Goal: Task Accomplishment & Management: Complete application form

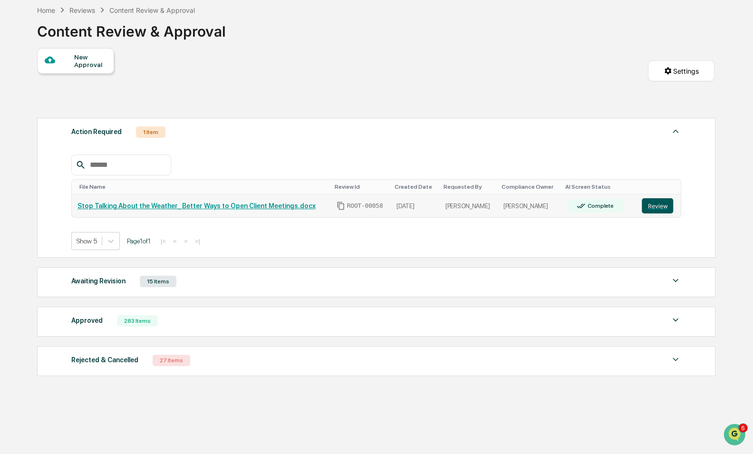
click at [657, 204] on button "Review" at bounding box center [657, 205] width 31 height 15
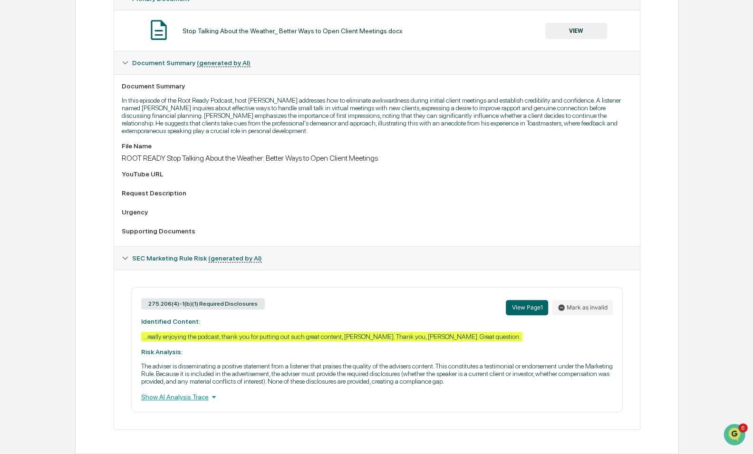
scroll to position [202, 0]
click at [172, 402] on div "Show AI Analysis Trace" at bounding box center [377, 397] width 472 height 10
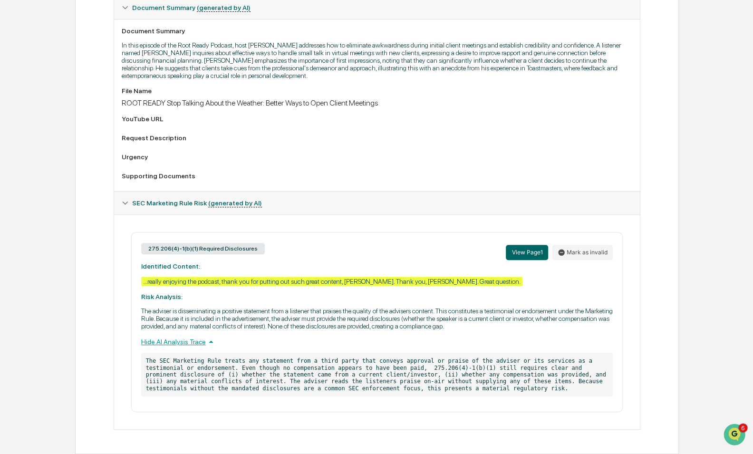
scroll to position [0, 0]
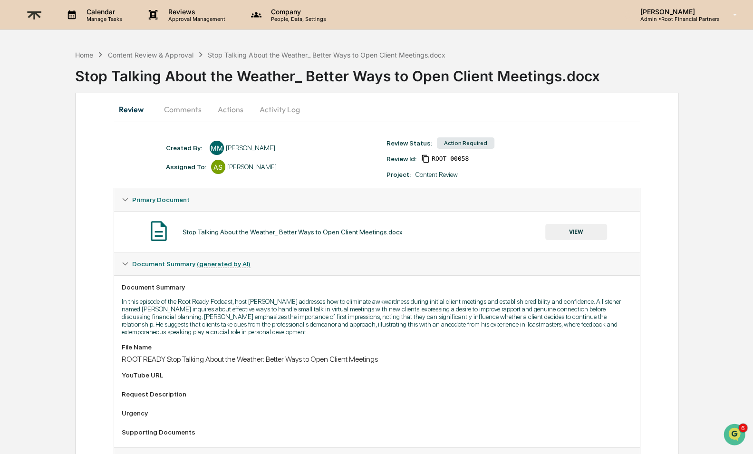
click at [168, 106] on button "Comments" at bounding box center [182, 109] width 53 height 23
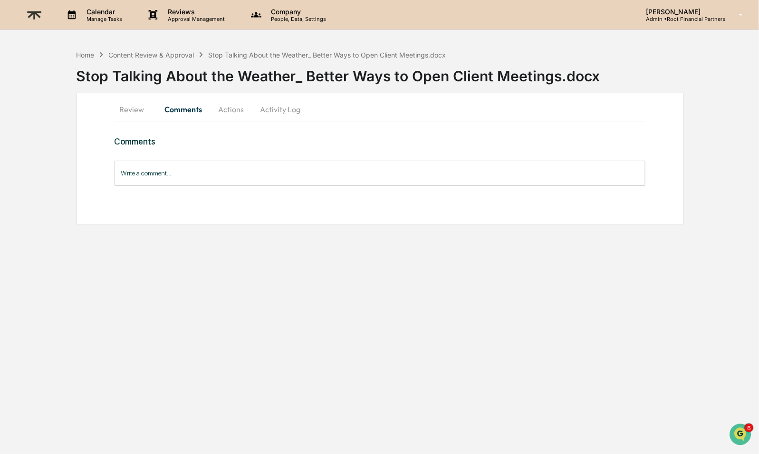
drag, startPoint x: 238, startPoint y: 177, endPoint x: 238, endPoint y: 158, distance: 19.0
click at [238, 178] on input "Write a comment..." at bounding box center [380, 173] width 531 height 25
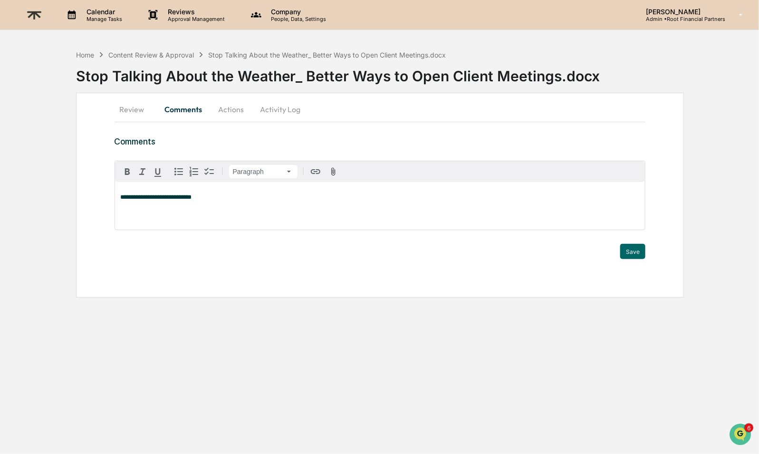
click at [227, 198] on p "**********" at bounding box center [380, 197] width 519 height 7
drag, startPoint x: 227, startPoint y: 198, endPoint x: 231, endPoint y: 183, distance: 15.2
click at [227, 198] on p "**********" at bounding box center [380, 197] width 519 height 7
click at [173, 209] on div "[PERSON_NAME]" at bounding box center [151, 212] width 62 height 12
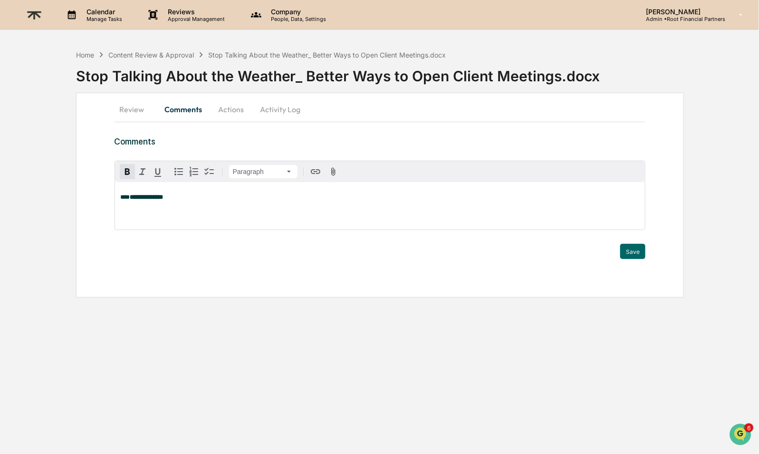
click at [162, 198] on strong "**********" at bounding box center [146, 197] width 33 height 6
click at [156, 212] on div "[PERSON_NAME]" at bounding box center [151, 212] width 62 height 12
click at [165, 234] on div "[PERSON_NAME]" at bounding box center [151, 236] width 62 height 12
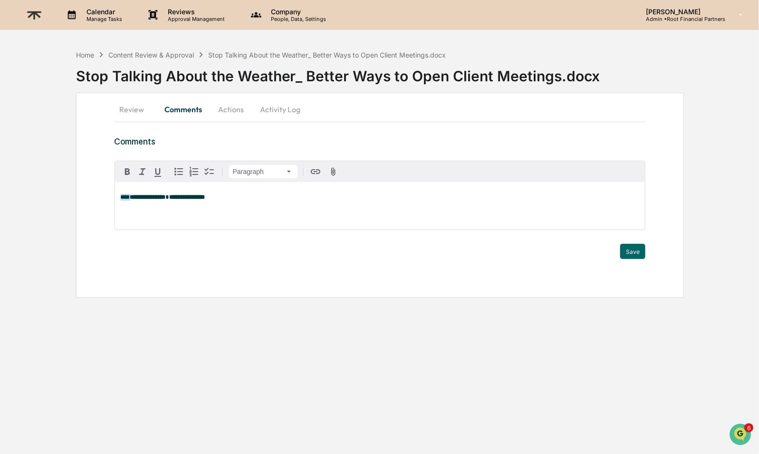
drag, startPoint x: 138, startPoint y: 196, endPoint x: 93, endPoint y: 194, distance: 44.7
click at [93, 194] on div "**********" at bounding box center [380, 195] width 608 height 205
click at [250, 194] on p "**********" at bounding box center [380, 197] width 519 height 7
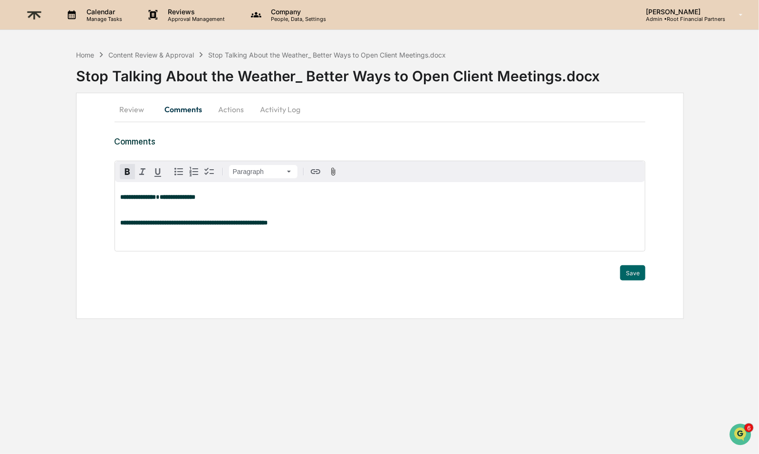
click at [231, 225] on strong "**********" at bounding box center [194, 223] width 147 height 6
click at [287, 213] on p at bounding box center [380, 210] width 519 height 7
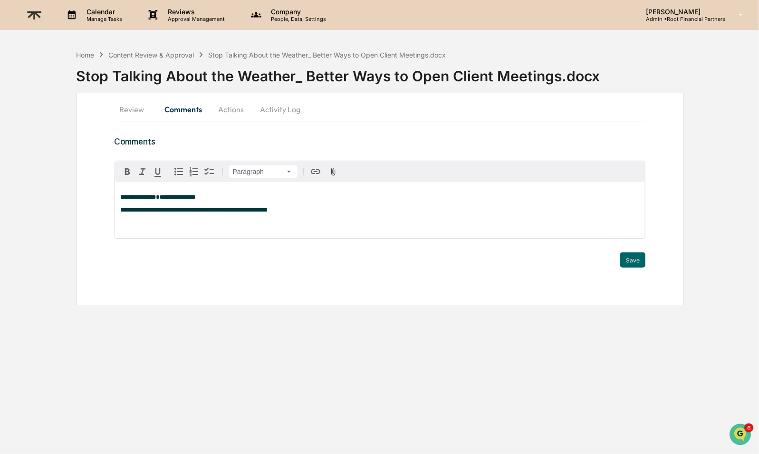
click at [338, 211] on p "**********" at bounding box center [380, 210] width 519 height 7
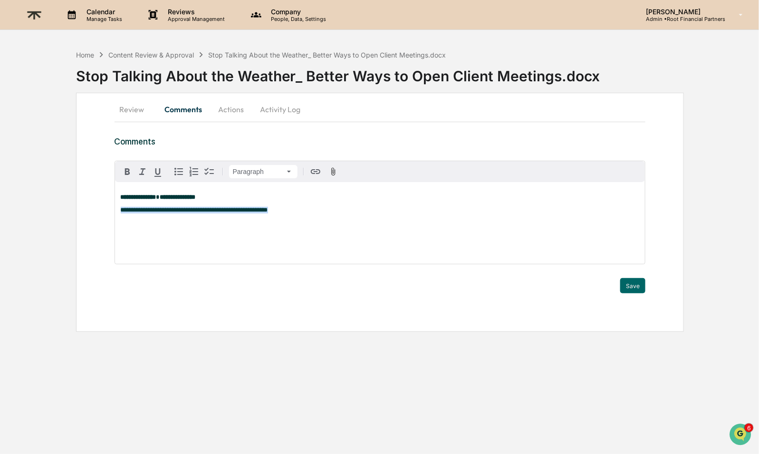
drag, startPoint x: 260, startPoint y: 211, endPoint x: 112, endPoint y: 207, distance: 147.9
click at [112, 207] on div "**********" at bounding box center [380, 212] width 608 height 239
click at [227, 114] on button "Actions" at bounding box center [231, 109] width 43 height 23
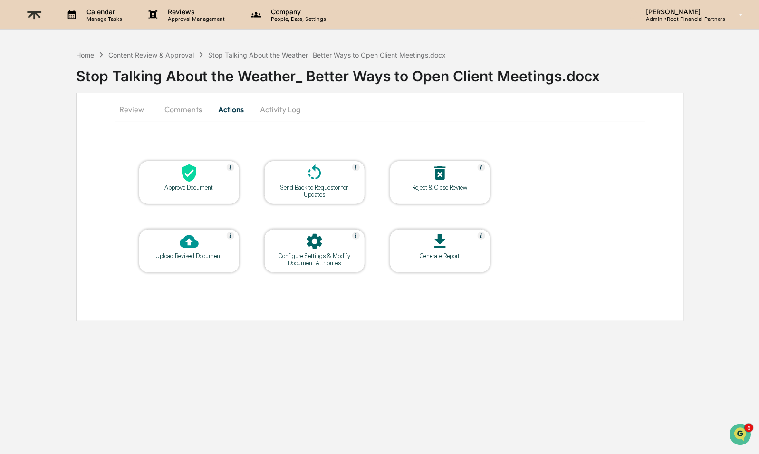
click at [183, 185] on div "Approve Document" at bounding box center [189, 187] width 86 height 7
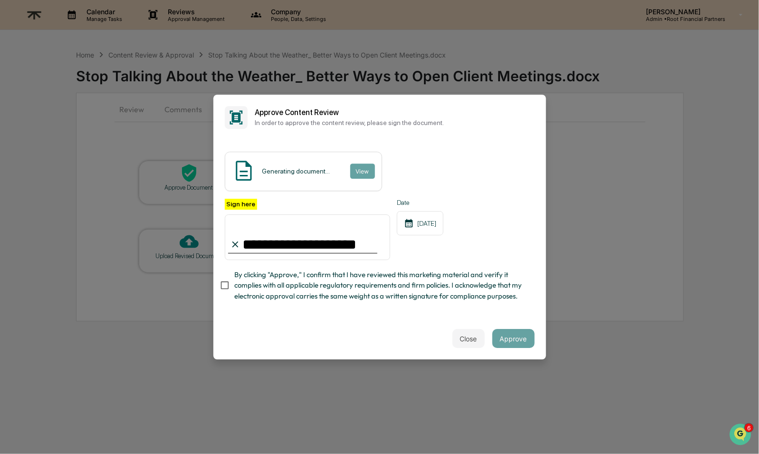
type input "**********"
click at [311, 273] on span "By clicking "Approve," I confirm that I have reviewed this marketing material a…" at bounding box center [380, 285] width 293 height 32
click at [502, 337] on button "Approve" at bounding box center [513, 338] width 42 height 19
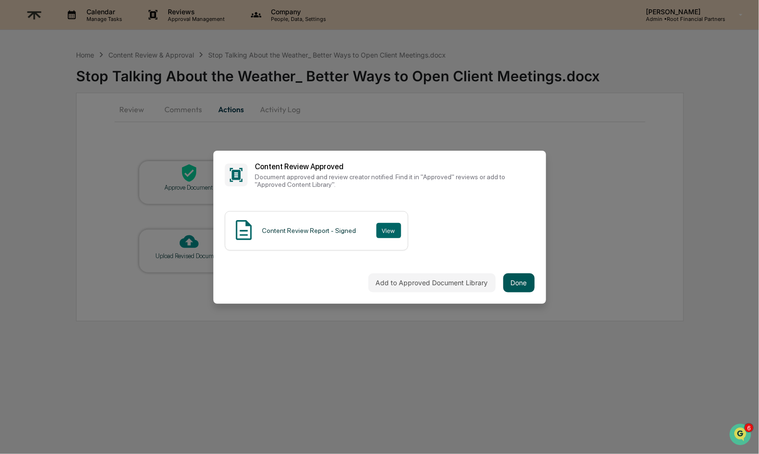
click at [515, 273] on button "Done" at bounding box center [518, 282] width 31 height 19
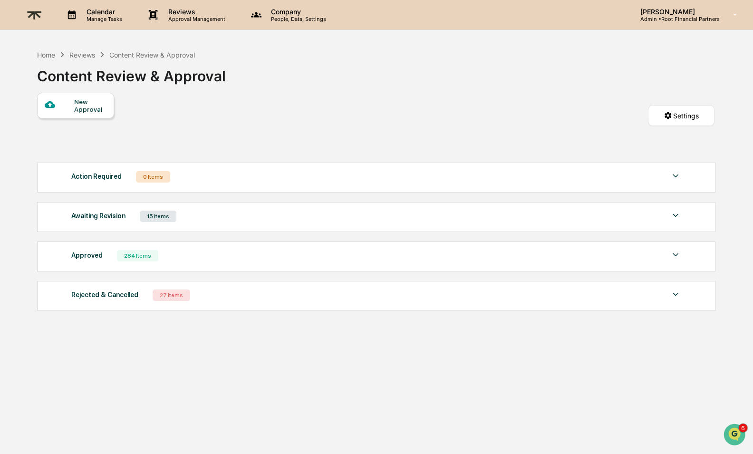
click at [178, 13] on p "Reviews" at bounding box center [195, 12] width 69 height 8
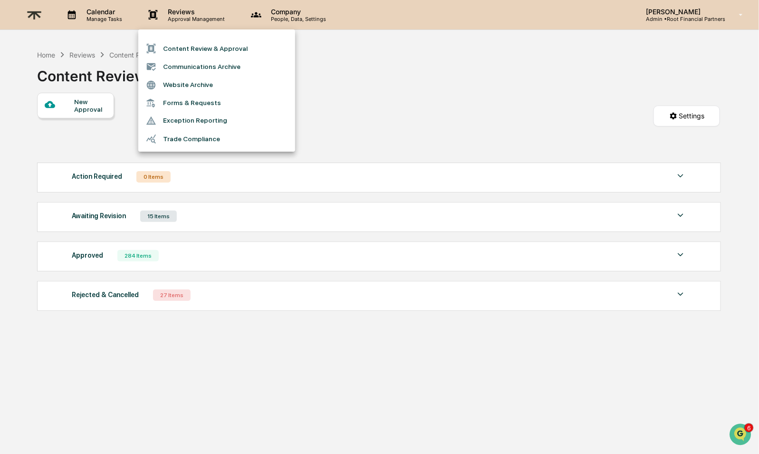
click at [190, 45] on li "Content Review & Approval" at bounding box center [216, 48] width 157 height 18
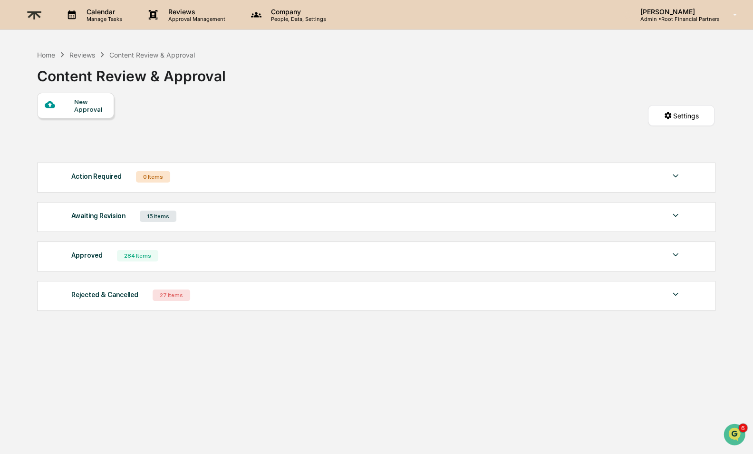
click at [91, 92] on div "Home Reviews Content Review & Approval Content Review & Approval" at bounding box center [131, 69] width 189 height 48
click at [75, 103] on div "New Approval" at bounding box center [90, 105] width 32 height 15
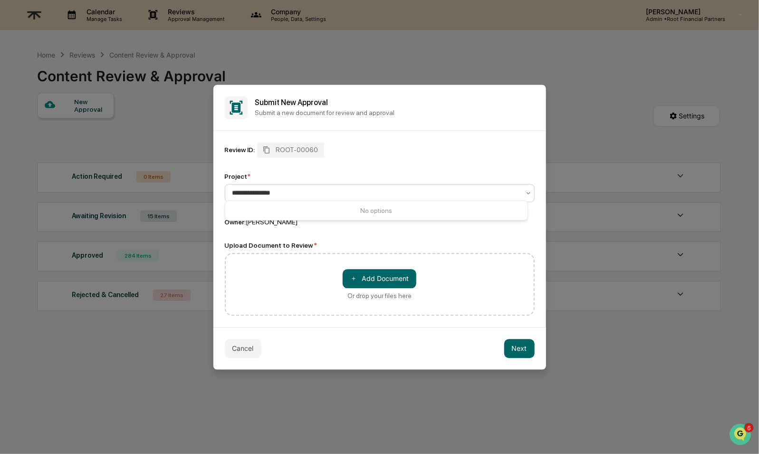
type input "**********"
click at [401, 155] on div "Review ID: ROOT-00060 Project * 0 results available for search term Propsect Dr…" at bounding box center [380, 184] width 310 height 84
click at [395, 281] on button "＋ Add Document" at bounding box center [380, 278] width 74 height 19
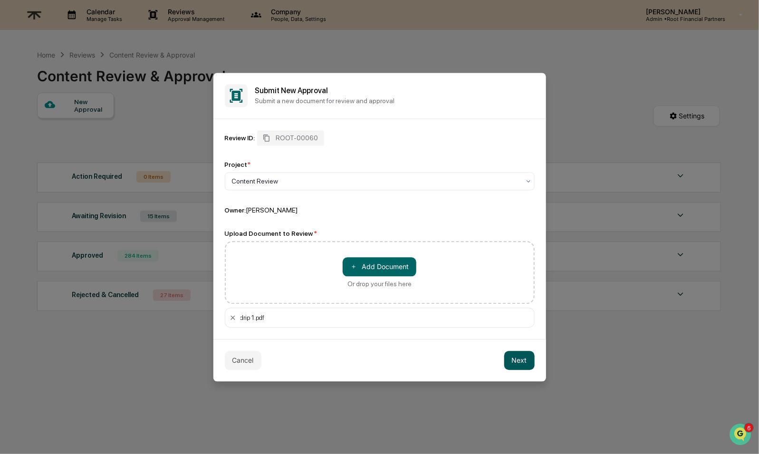
click at [511, 352] on button "Next" at bounding box center [519, 360] width 30 height 19
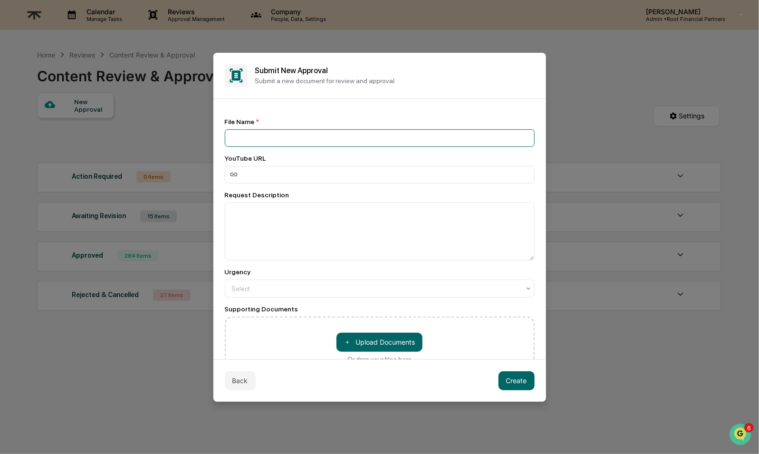
click at [328, 133] on input at bounding box center [380, 138] width 310 height 18
type input "**********"
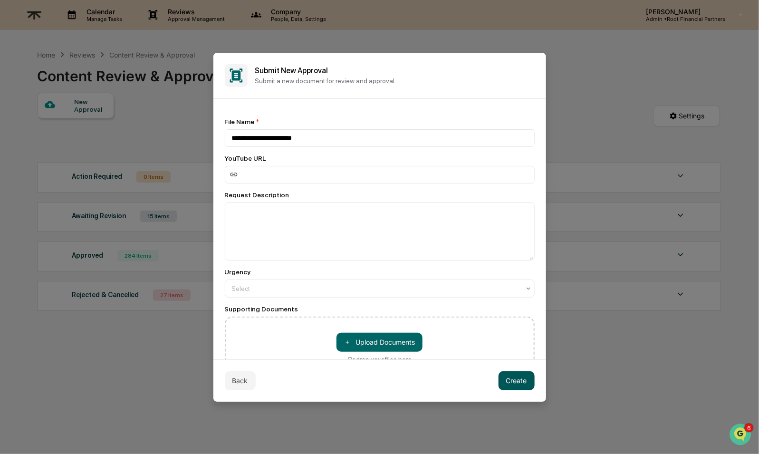
click at [512, 378] on button "Create" at bounding box center [517, 380] width 36 height 19
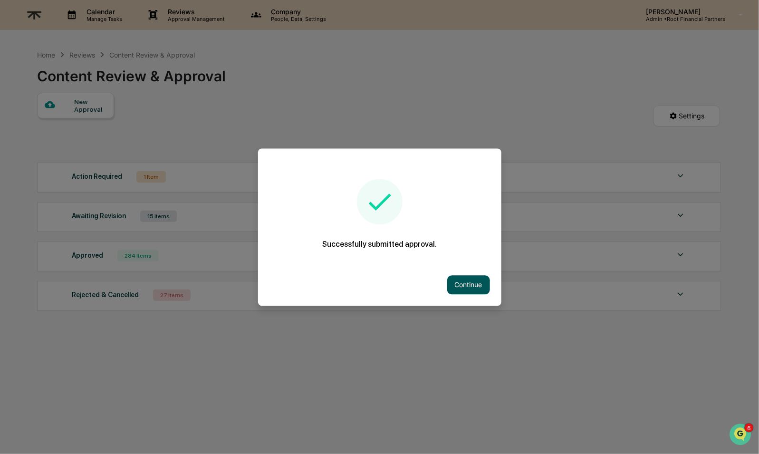
click at [464, 280] on button "Continue" at bounding box center [468, 284] width 43 height 19
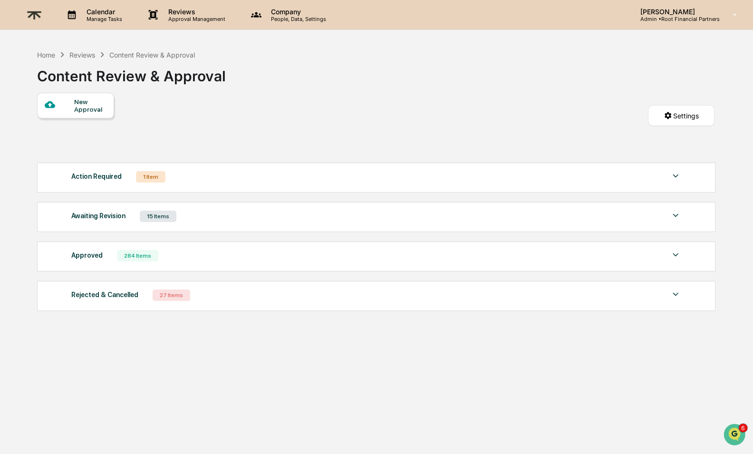
click at [89, 115] on div "New Approval" at bounding box center [75, 106] width 77 height 26
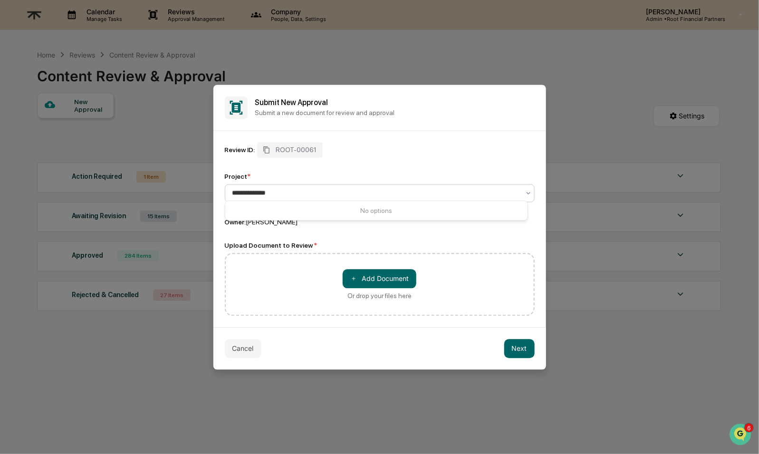
type input "**********"
click at [282, 188] on div at bounding box center [376, 193] width 288 height 10
click at [301, 190] on div at bounding box center [376, 193] width 288 height 10
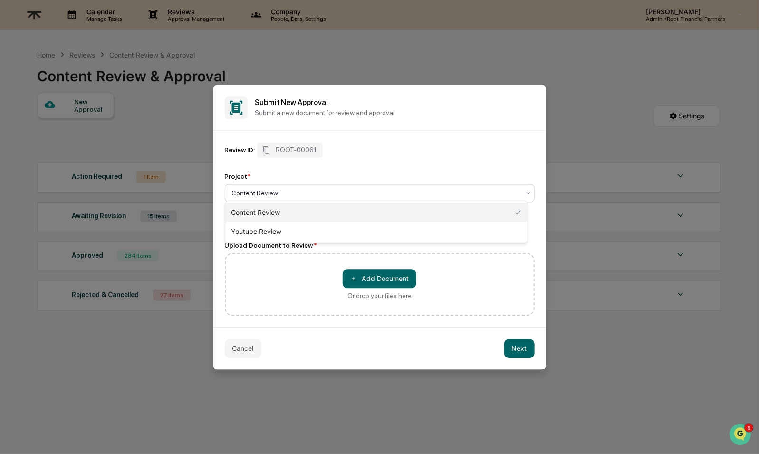
click at [294, 211] on div "Content Review" at bounding box center [376, 212] width 302 height 19
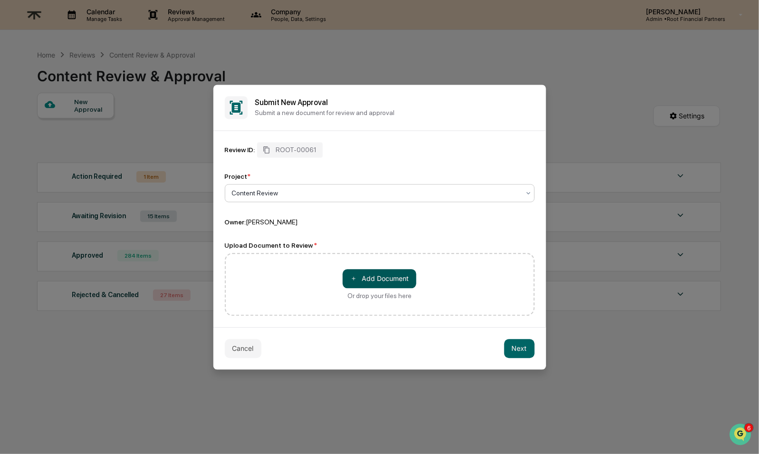
click at [356, 269] on button "＋ Add Document" at bounding box center [380, 278] width 74 height 19
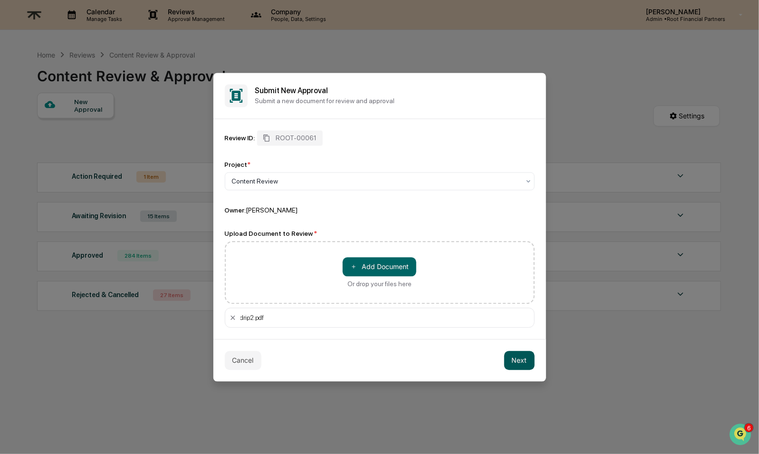
click at [517, 360] on button "Next" at bounding box center [519, 360] width 30 height 19
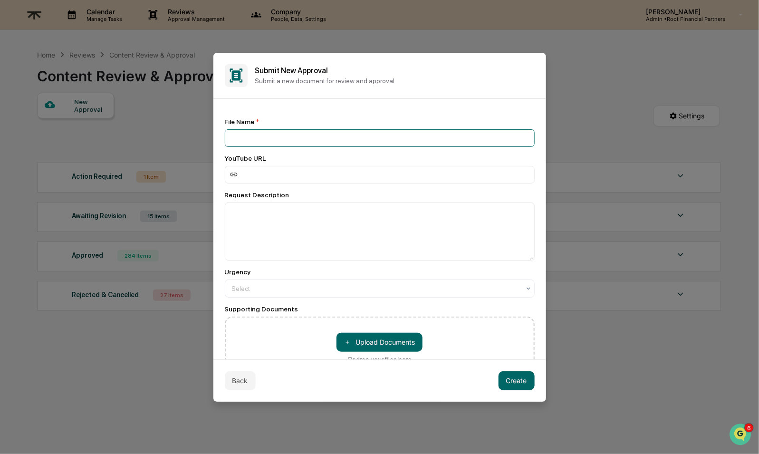
click at [288, 130] on input at bounding box center [380, 138] width 310 height 18
type input "**********"
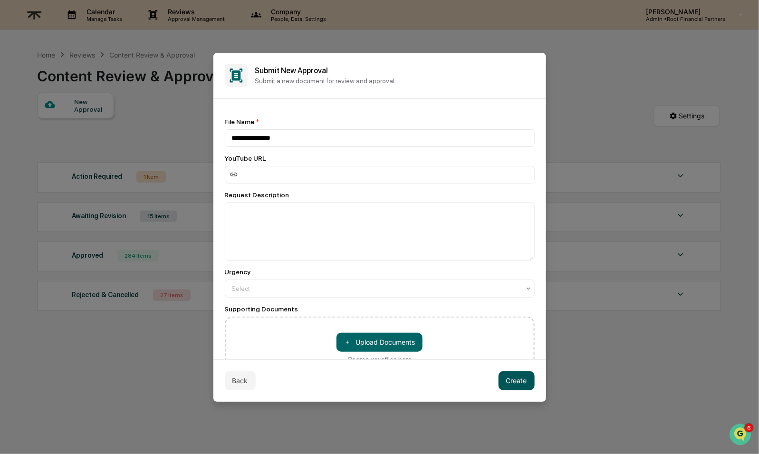
click at [499, 384] on button "Create" at bounding box center [517, 380] width 36 height 19
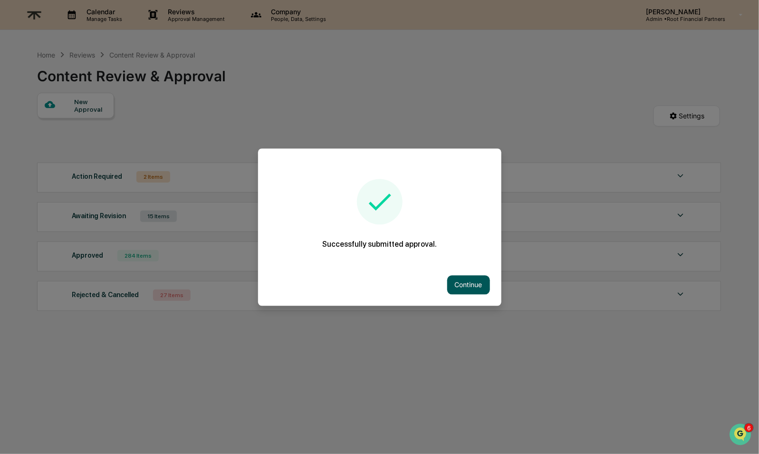
click at [469, 279] on button "Continue" at bounding box center [468, 284] width 43 height 19
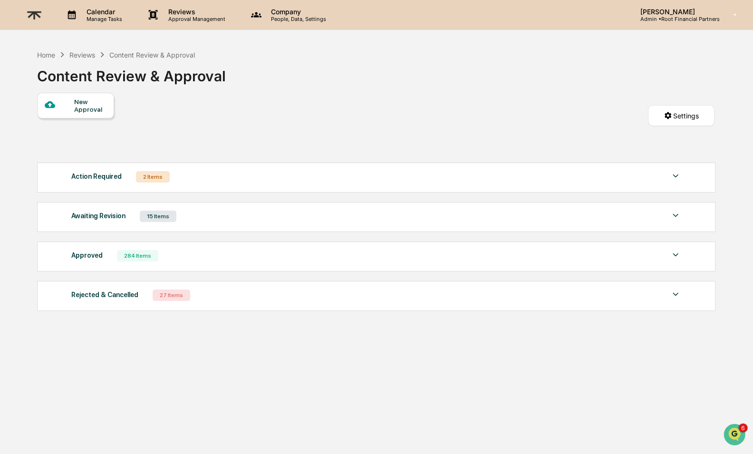
click at [86, 101] on div "New Approval" at bounding box center [90, 105] width 32 height 15
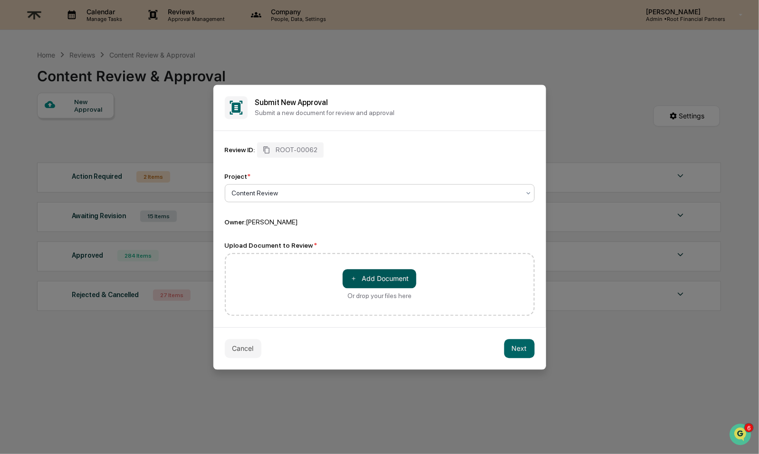
click at [372, 275] on button "＋ Add Document" at bounding box center [380, 278] width 74 height 19
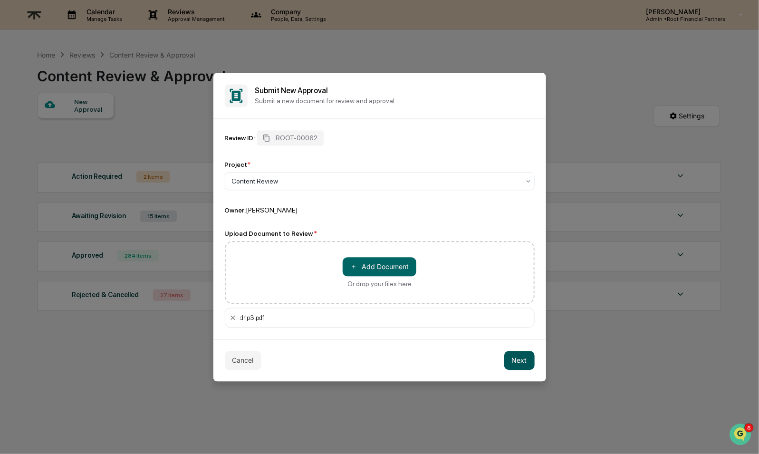
click at [512, 358] on button "Next" at bounding box center [519, 360] width 30 height 19
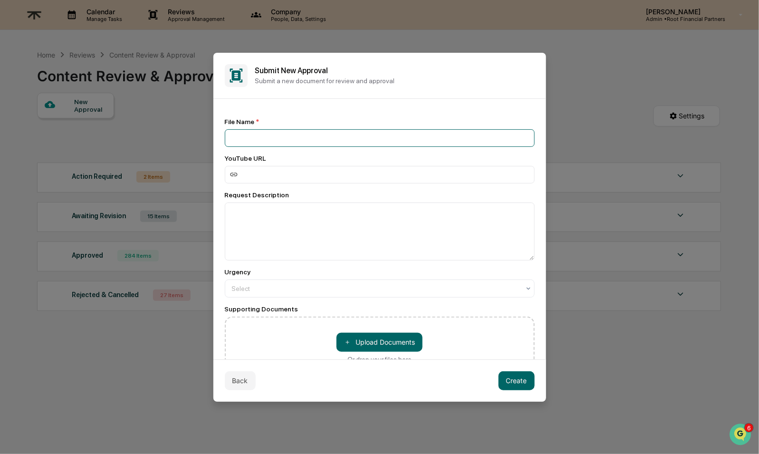
click at [349, 132] on input at bounding box center [380, 138] width 310 height 18
type input "*"
type input "**********"
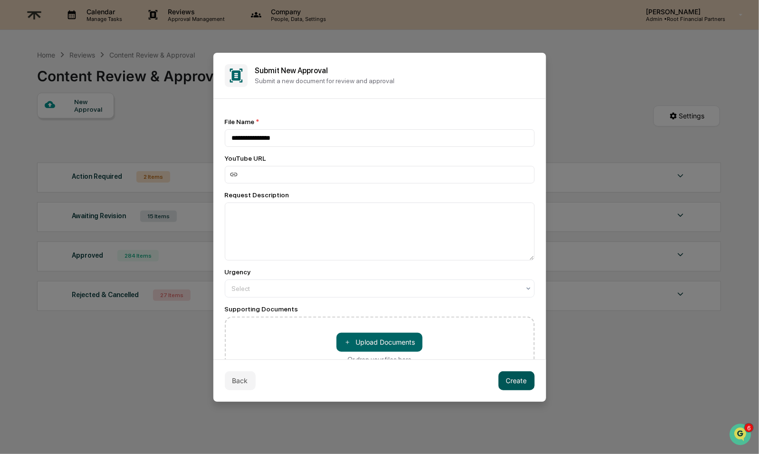
click at [511, 375] on button "Create" at bounding box center [517, 380] width 36 height 19
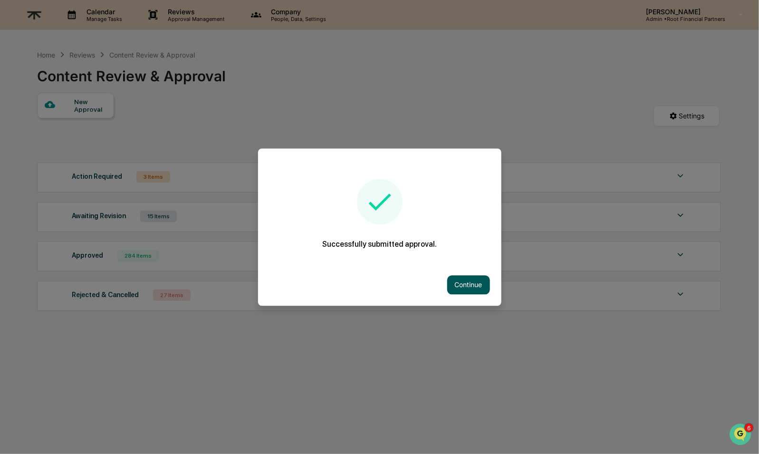
click at [457, 283] on button "Continue" at bounding box center [468, 284] width 43 height 19
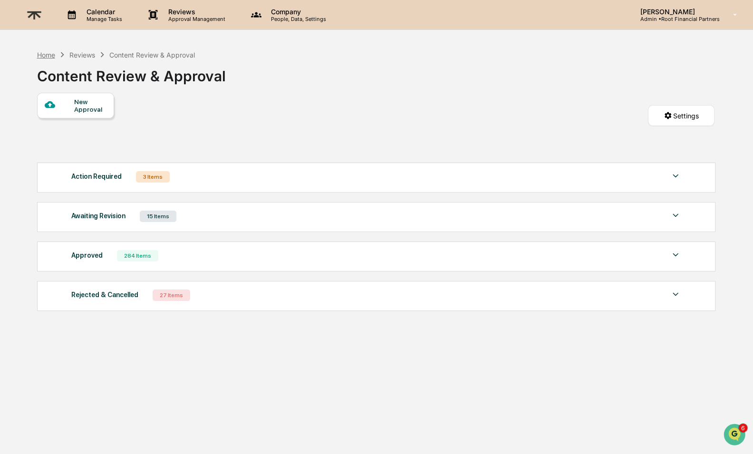
click at [42, 55] on div "Home" at bounding box center [46, 55] width 18 height 8
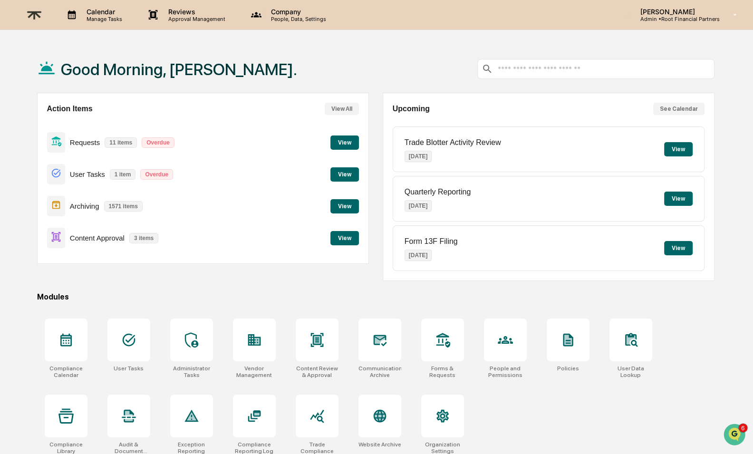
click at [347, 239] on button "View" at bounding box center [344, 238] width 29 height 14
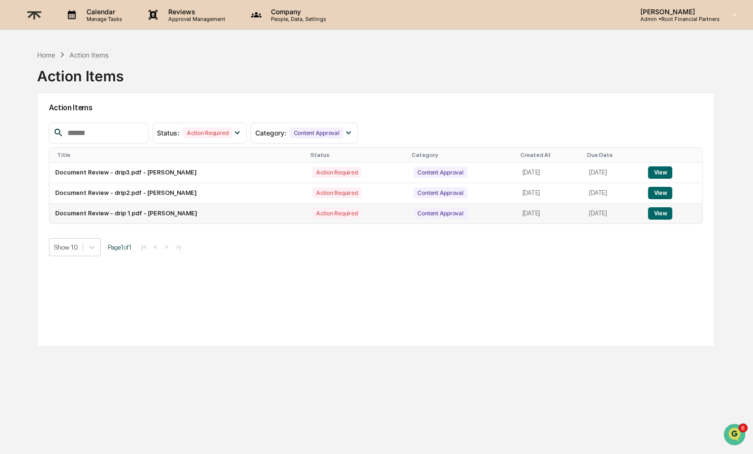
click at [669, 215] on button "View" at bounding box center [660, 213] width 24 height 12
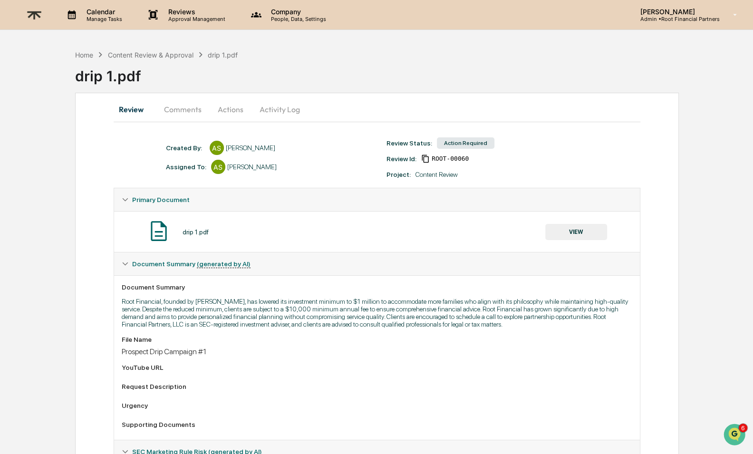
click at [170, 114] on button "Comments" at bounding box center [182, 109] width 53 height 23
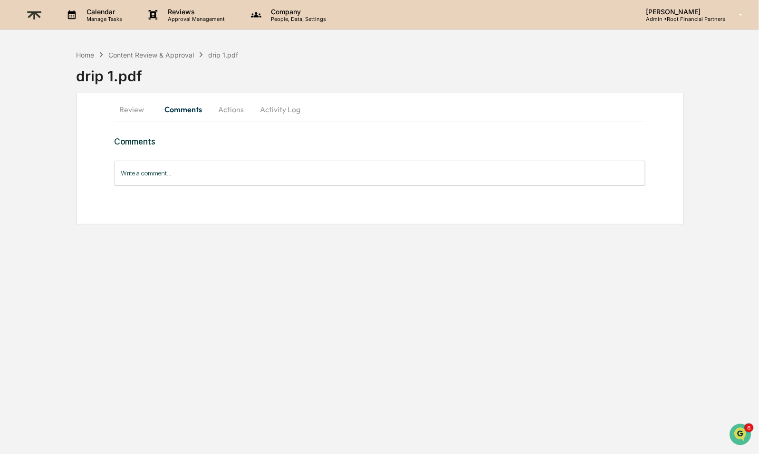
click at [237, 109] on button "Actions" at bounding box center [231, 109] width 43 height 23
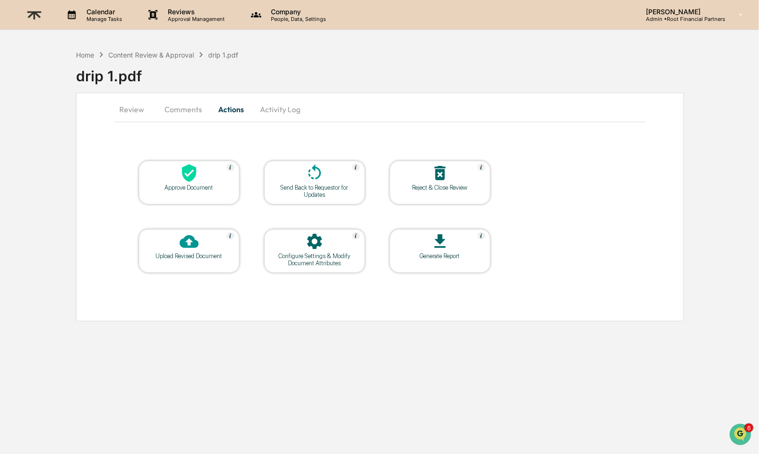
click at [184, 182] on icon at bounding box center [189, 172] width 19 height 19
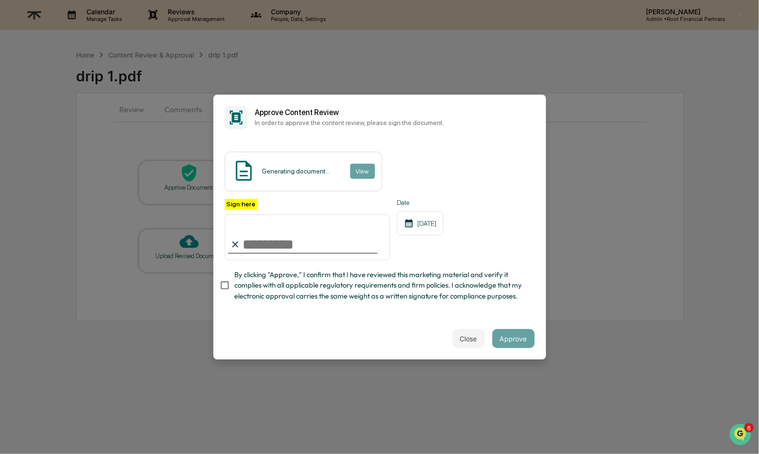
click at [320, 233] on input "Sign here" at bounding box center [308, 237] width 166 height 46
type input "**********"
click at [314, 271] on span "By clicking "Approve," I confirm that I have reviewed this marketing material a…" at bounding box center [380, 285] width 293 height 32
click at [510, 337] on button "Approve" at bounding box center [513, 338] width 42 height 19
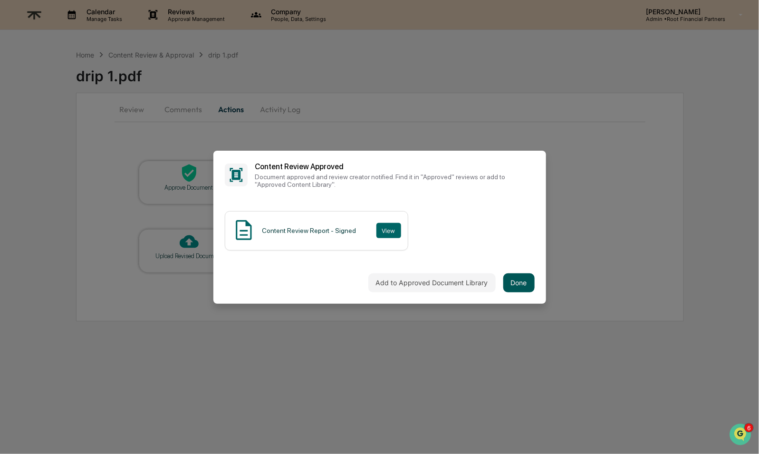
click at [514, 275] on button "Done" at bounding box center [518, 282] width 31 height 19
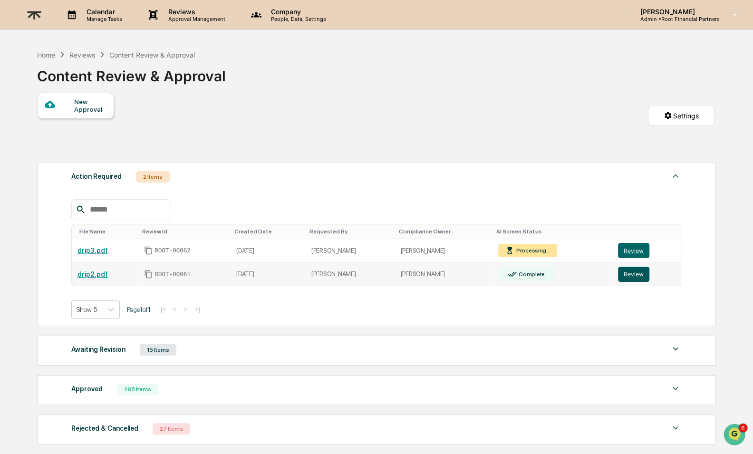
click at [634, 271] on button "Review" at bounding box center [633, 274] width 31 height 15
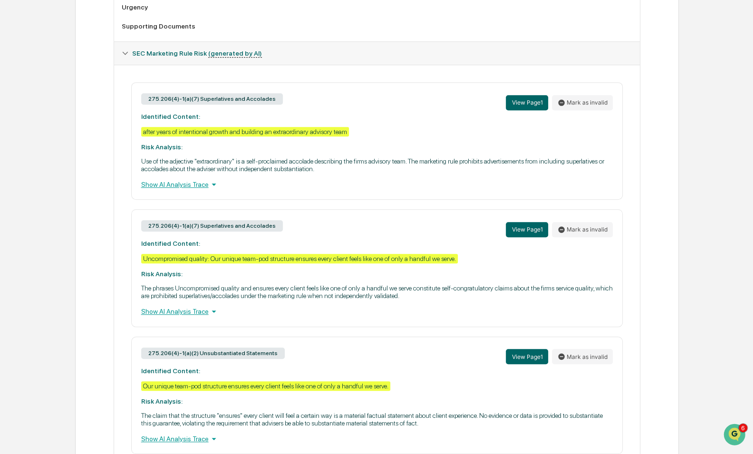
scroll to position [451, 0]
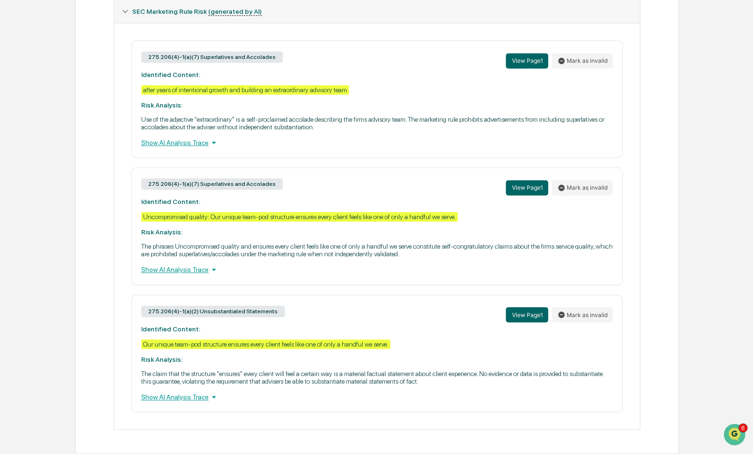
click at [375, 116] on p "Use of the adjective "extraordinary" is a self-proclaimed accolade describing t…" at bounding box center [377, 122] width 472 height 15
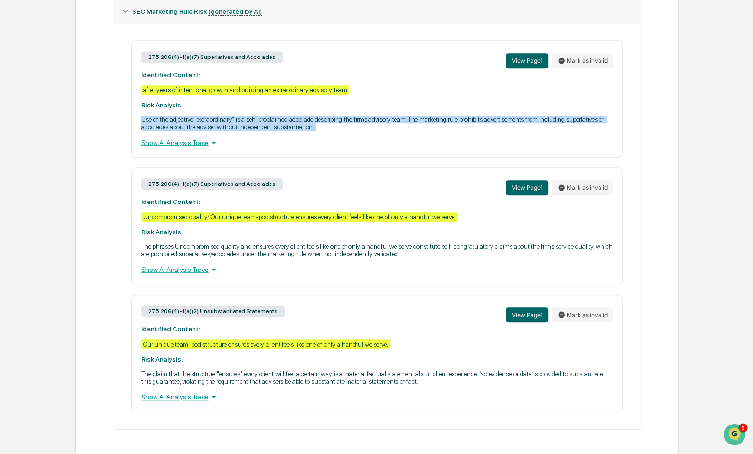
click at [375, 116] on p "Use of the adjective "extraordinary" is a self-proclaimed accolade describing t…" at bounding box center [377, 122] width 472 height 15
copy p "Use of the adjective "extraordinary" is a self-proclaimed accolade describing t…"
click at [481, 121] on p "Use of the adjective "extraordinary" is a self-proclaimed accolade describing t…" at bounding box center [377, 122] width 472 height 15
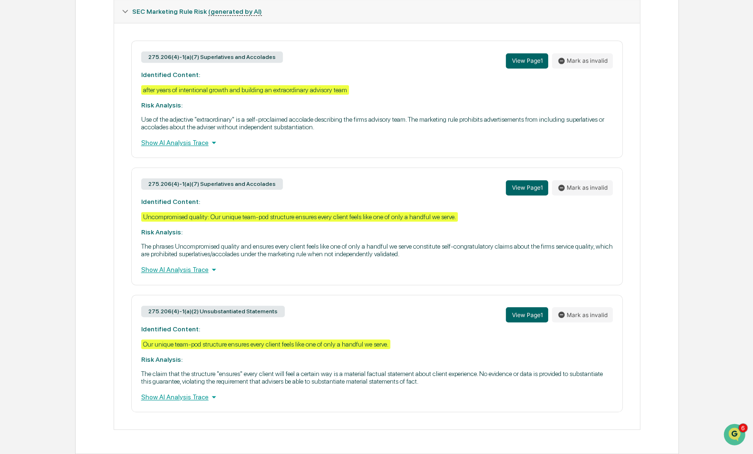
click at [181, 138] on div "Show AI Analysis Trace" at bounding box center [377, 142] width 472 height 10
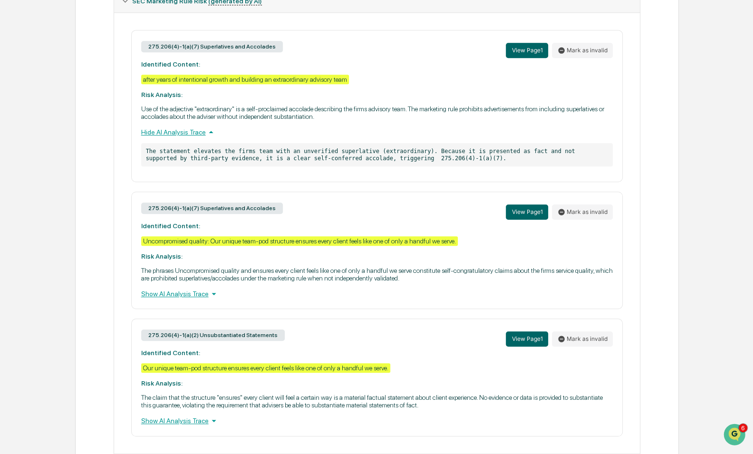
click at [185, 299] on div "Show AI Analysis Trace" at bounding box center [377, 293] width 472 height 10
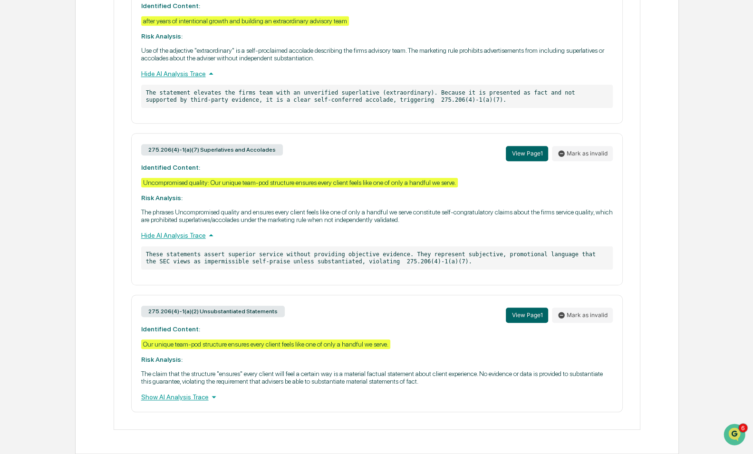
scroll to position [520, 0]
click at [179, 397] on div "Show AI Analysis Trace" at bounding box center [377, 397] width 472 height 10
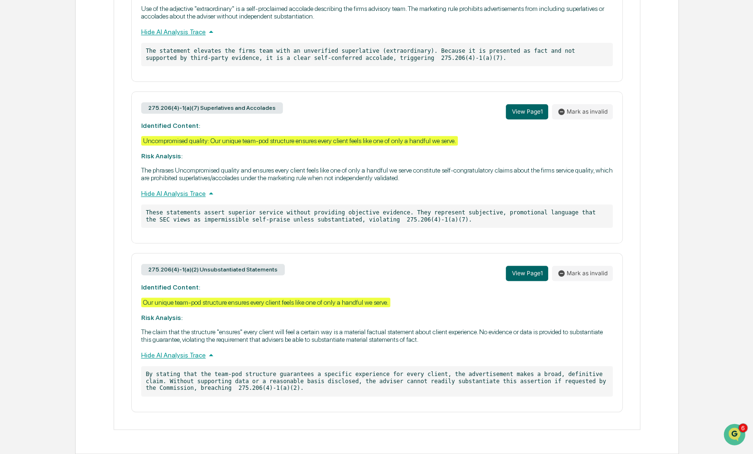
scroll to position [559, 0]
click at [182, 358] on div "Hide AI Analysis Trace" at bounding box center [377, 355] width 472 height 10
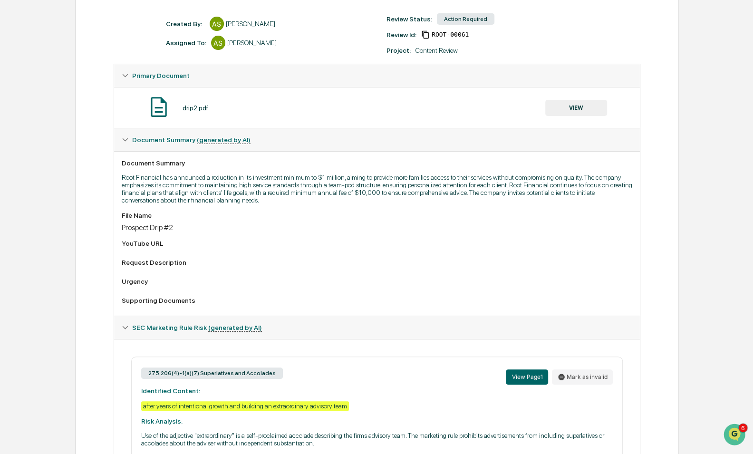
scroll to position [0, 0]
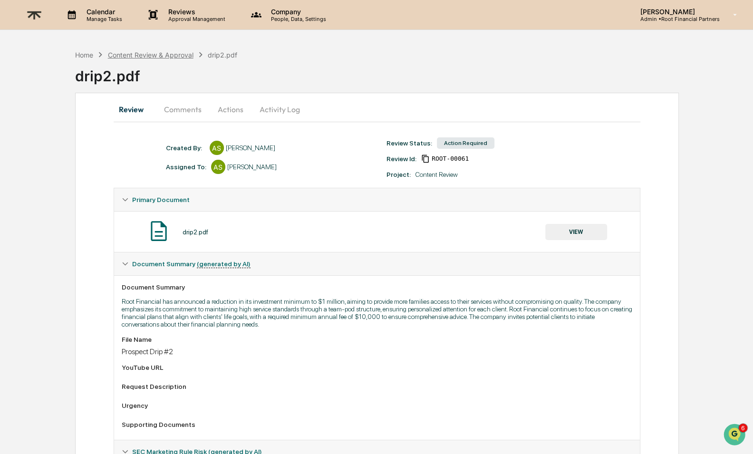
click at [147, 51] on div "Content Review & Approval" at bounding box center [151, 55] width 86 height 8
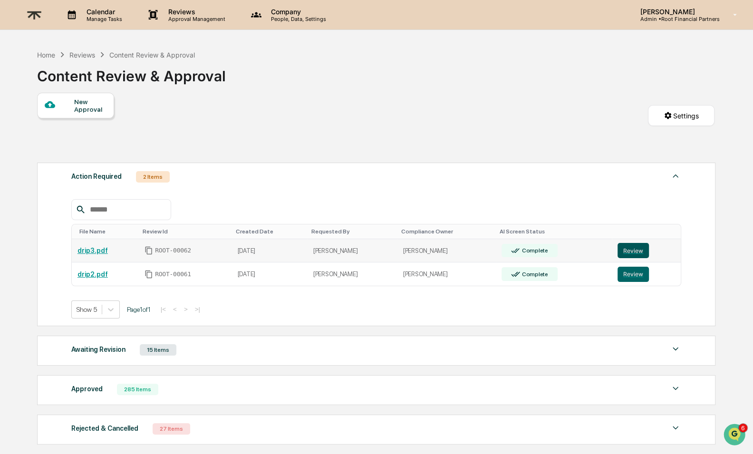
click at [635, 250] on button "Review" at bounding box center [632, 250] width 31 height 15
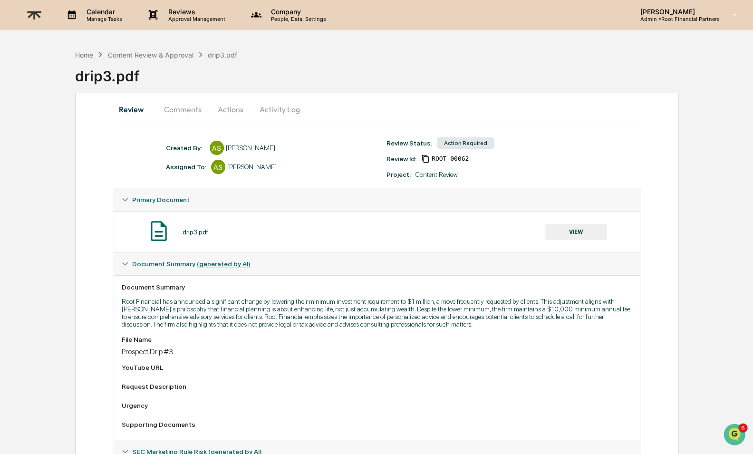
click at [222, 107] on button "Actions" at bounding box center [230, 109] width 43 height 23
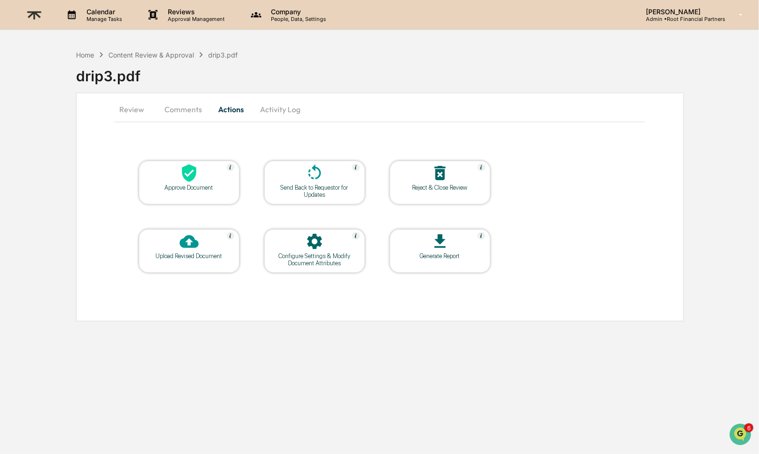
click at [181, 202] on div "Approve Document" at bounding box center [189, 183] width 101 height 44
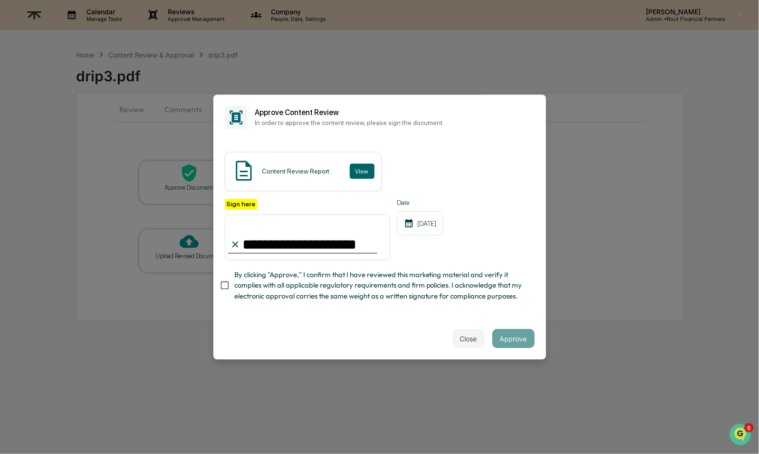
type input "**********"
click at [313, 279] on span "By clicking "Approve," I confirm that I have reviewed this marketing material a…" at bounding box center [380, 285] width 293 height 32
click at [500, 339] on button "Approve" at bounding box center [513, 338] width 42 height 19
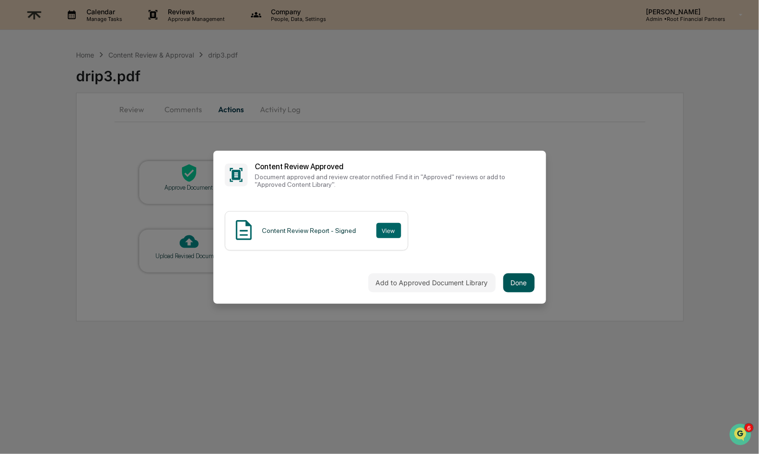
click at [511, 286] on button "Done" at bounding box center [518, 282] width 31 height 19
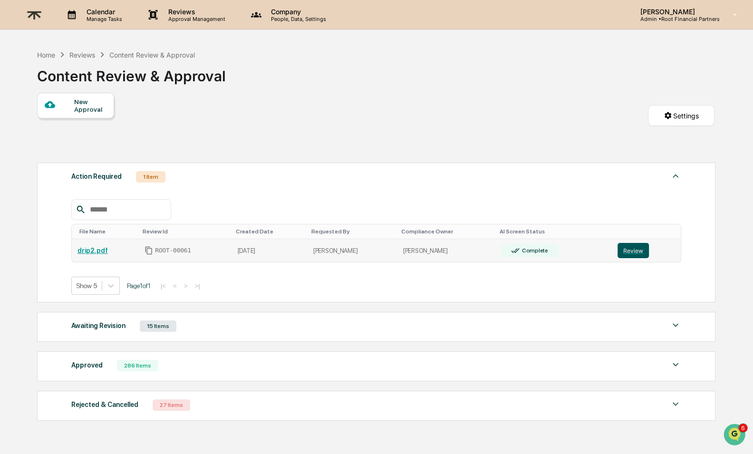
click at [642, 248] on button "Review" at bounding box center [632, 250] width 31 height 15
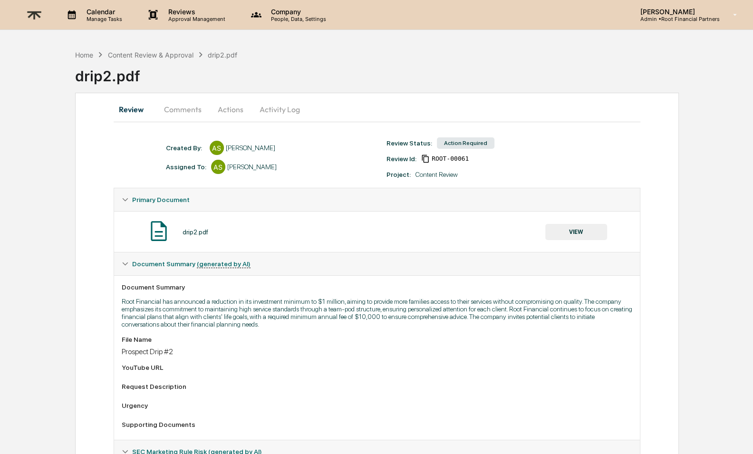
click at [176, 115] on button "Comments" at bounding box center [182, 109] width 53 height 23
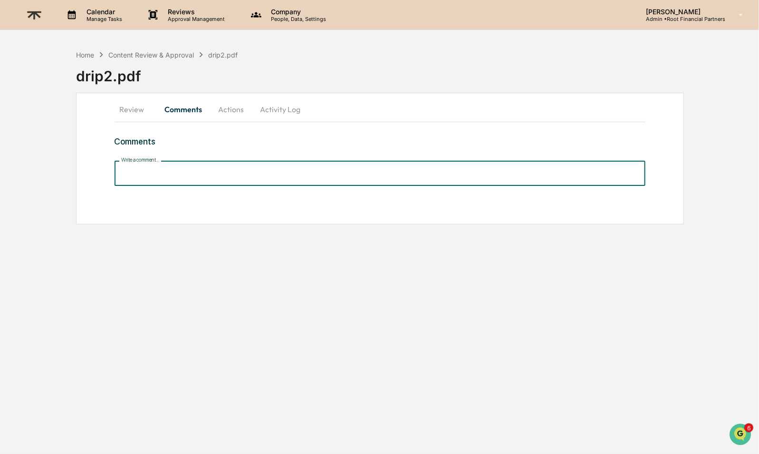
click at [193, 173] on input "Write a comment..." at bounding box center [380, 173] width 531 height 25
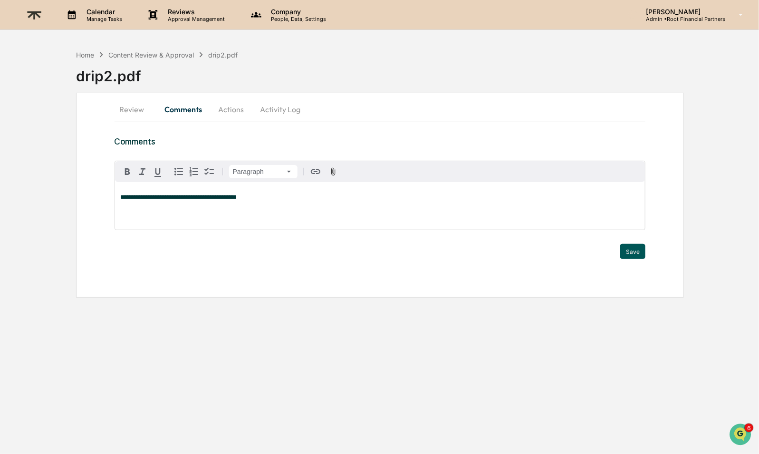
click at [640, 251] on button "Save" at bounding box center [632, 251] width 25 height 15
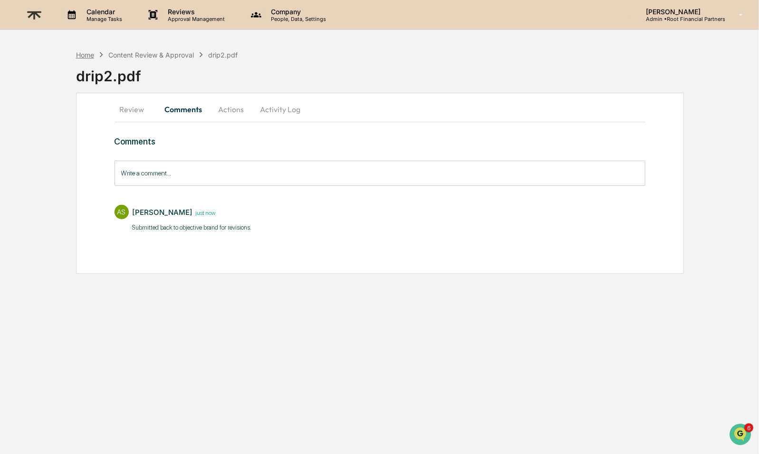
click at [87, 52] on div "Home" at bounding box center [85, 55] width 18 height 8
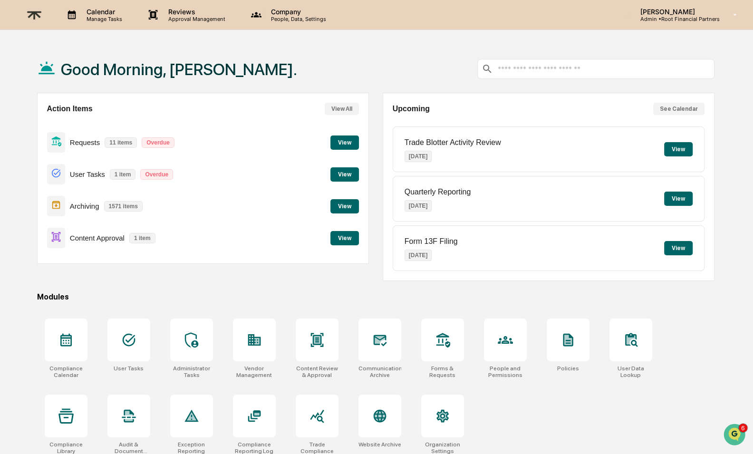
click at [31, 13] on img at bounding box center [34, 14] width 23 height 23
click at [344, 237] on button "View" at bounding box center [344, 238] width 29 height 14
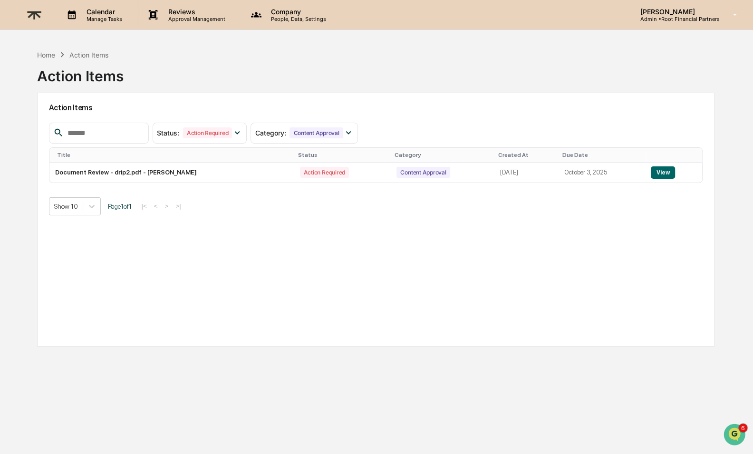
click at [185, 14] on p "Reviews" at bounding box center [195, 12] width 69 height 8
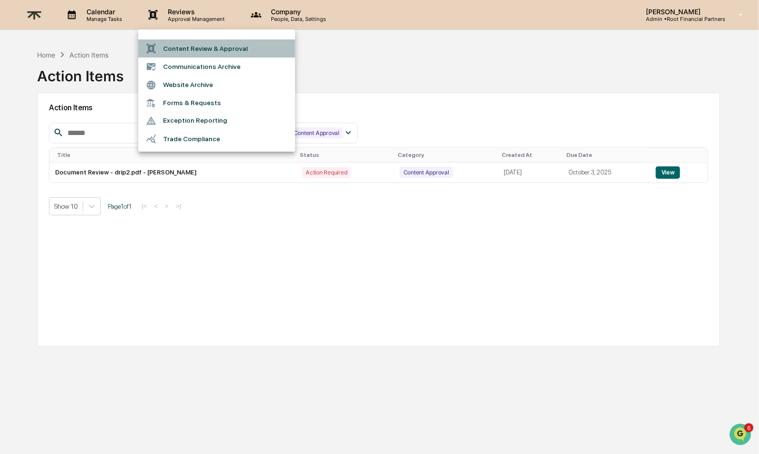
click at [195, 42] on li "Content Review & Approval" at bounding box center [216, 48] width 157 height 18
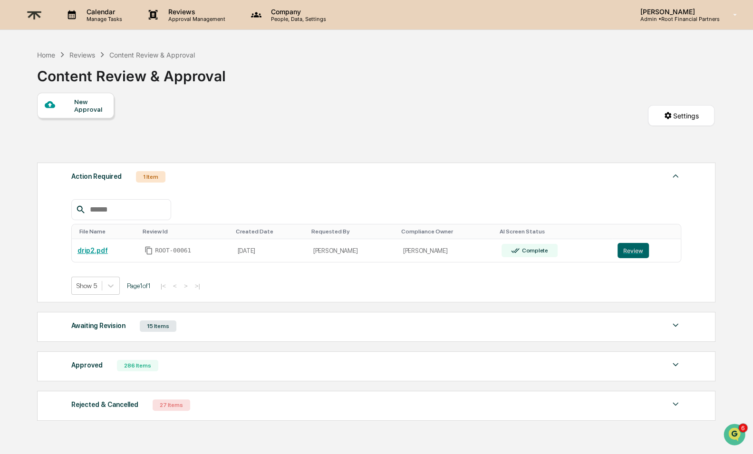
click at [70, 100] on div at bounding box center [60, 105] width 30 height 12
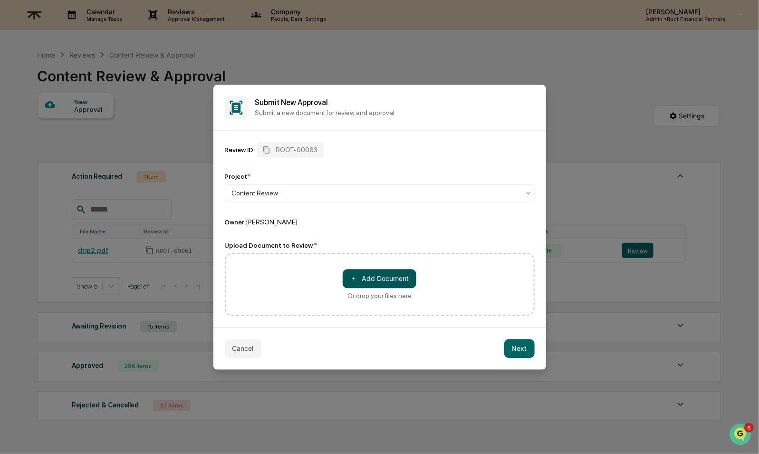
click at [376, 271] on button "＋ Add Document" at bounding box center [380, 278] width 74 height 19
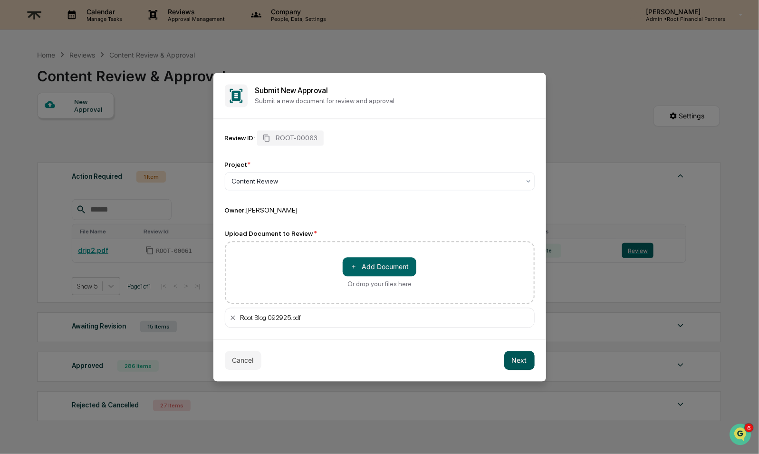
click at [504, 362] on button "Next" at bounding box center [519, 360] width 30 height 19
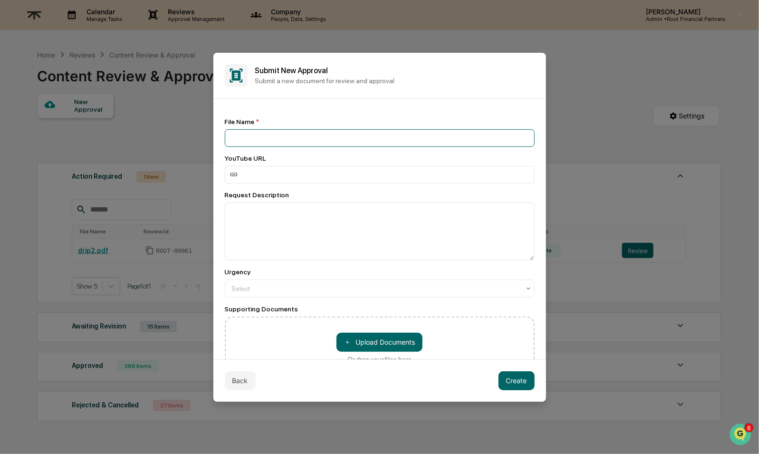
click at [374, 135] on input at bounding box center [380, 138] width 310 height 18
type input "**********"
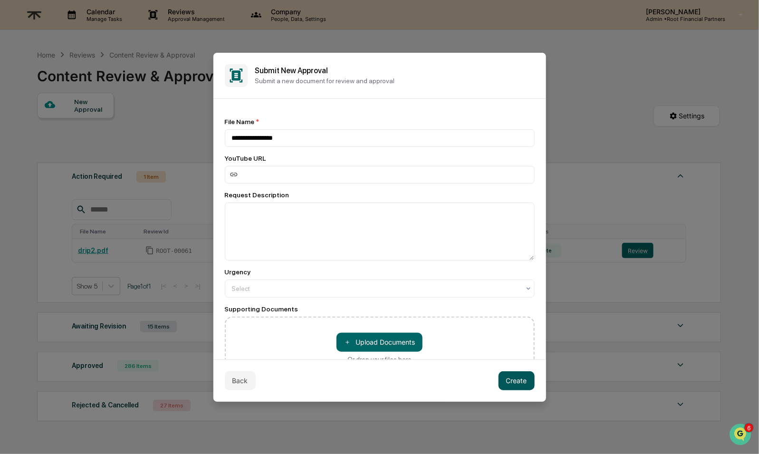
click at [511, 378] on button "Create" at bounding box center [517, 380] width 36 height 19
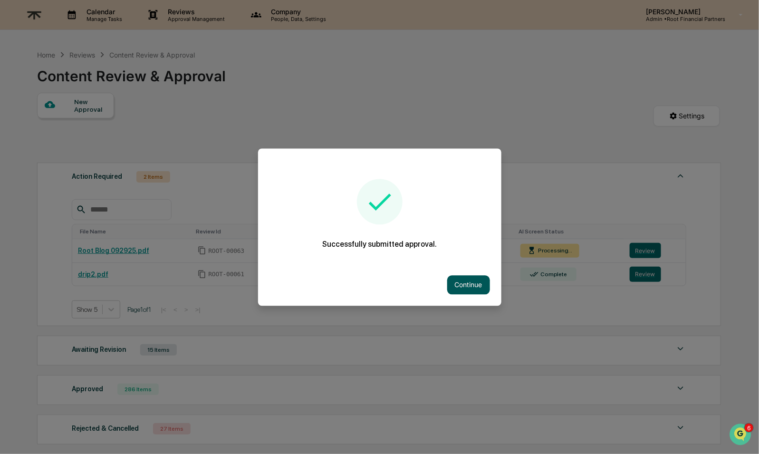
click at [468, 276] on button "Continue" at bounding box center [468, 284] width 43 height 19
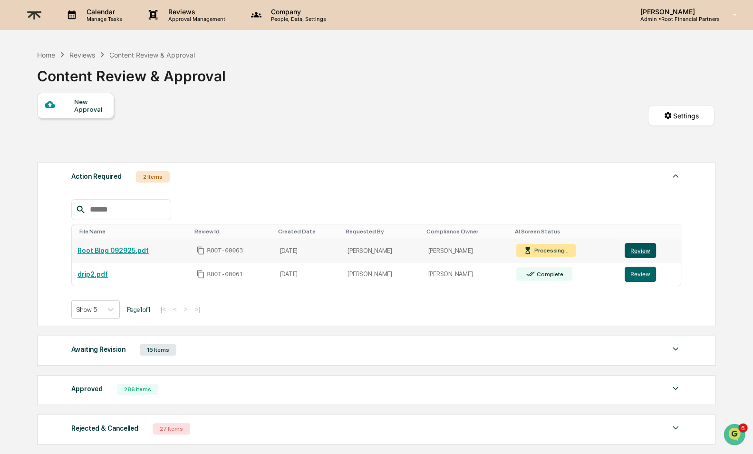
click at [645, 246] on button "Review" at bounding box center [640, 250] width 31 height 15
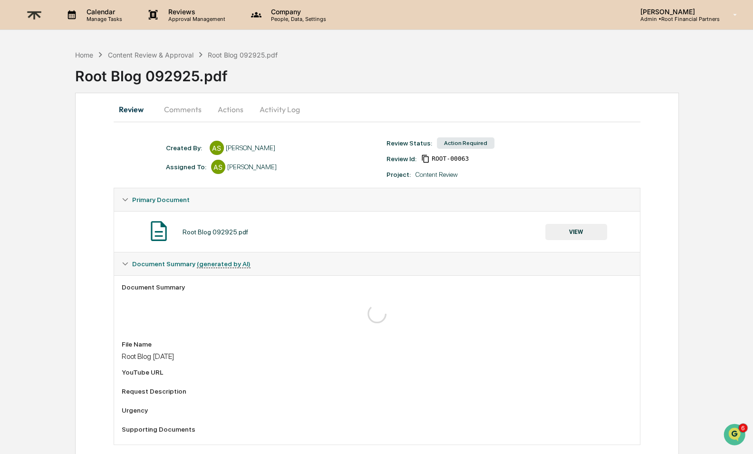
scroll to position [17, 0]
